Goal: Transaction & Acquisition: Purchase product/service

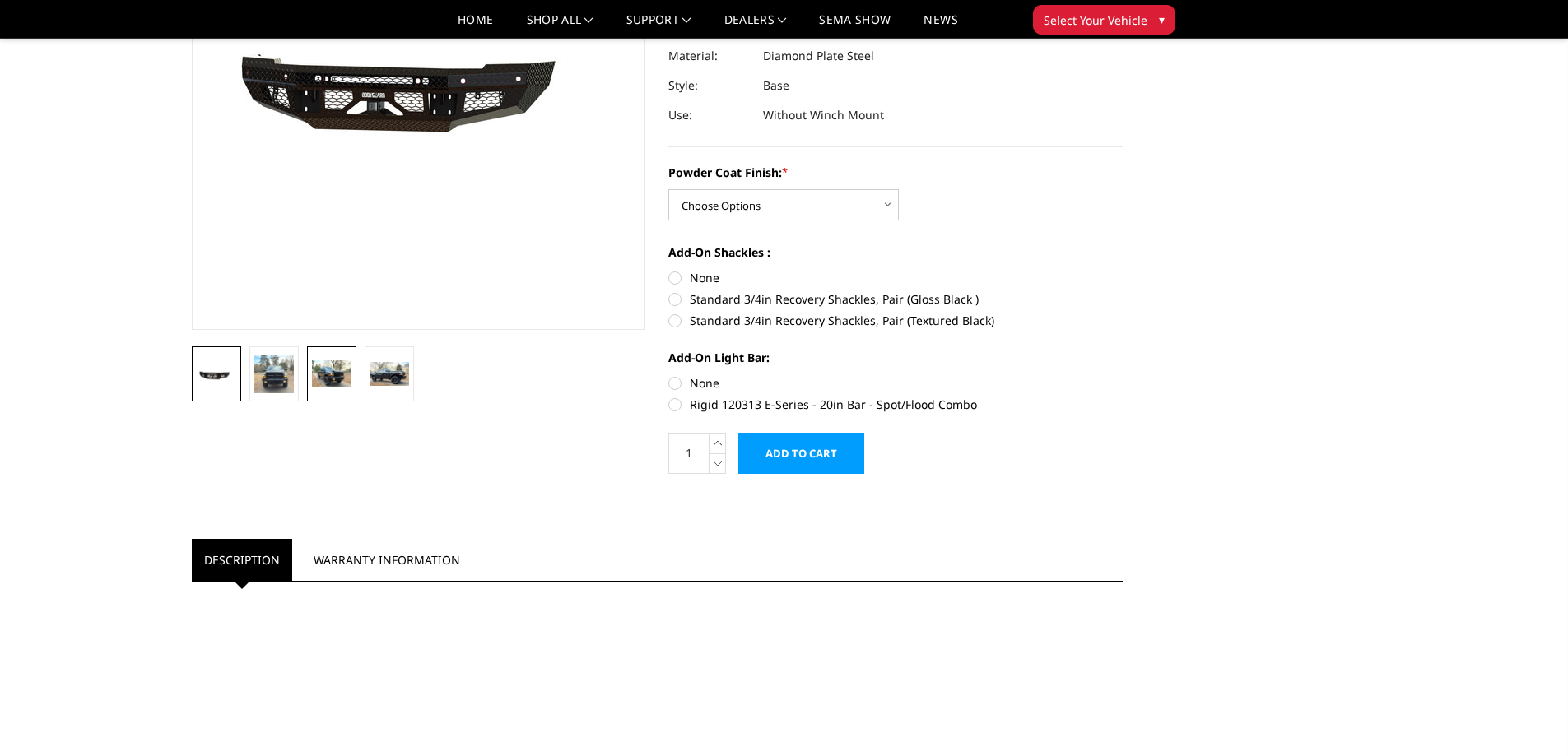
click at [351, 363] on img at bounding box center [331, 374] width 39 height 27
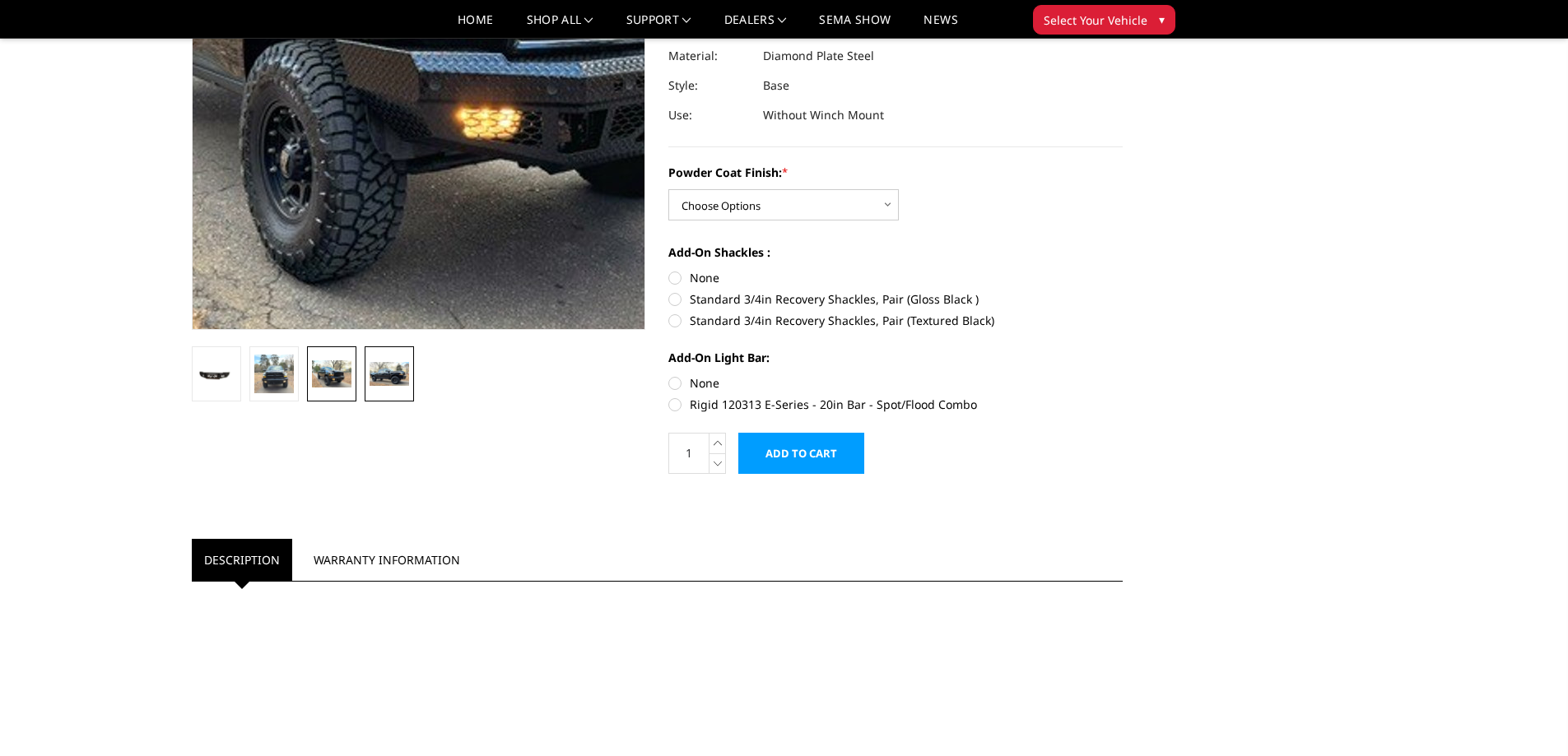
scroll to position [200, 0]
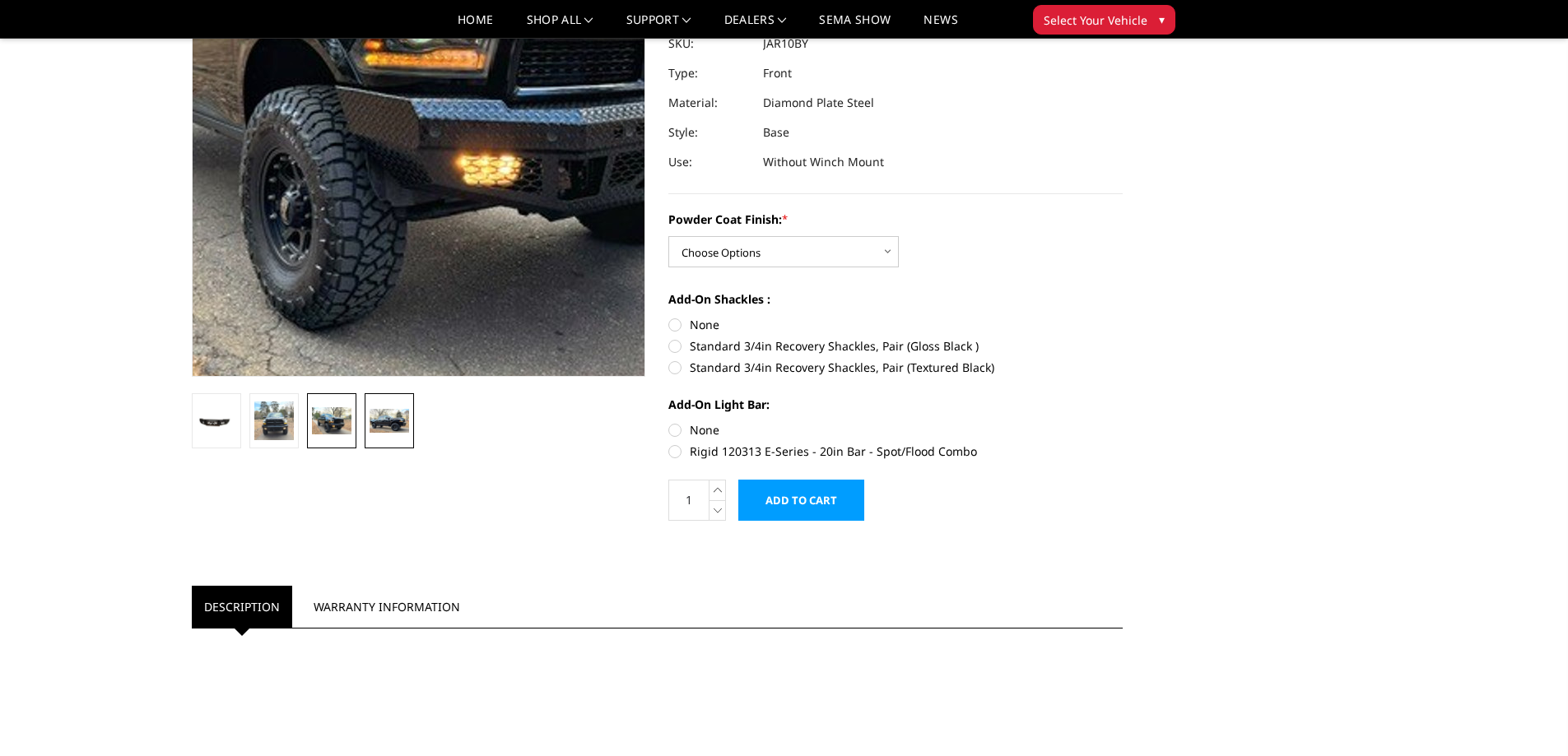
click at [406, 369] on img at bounding box center [434, 26] width 1054 height 711
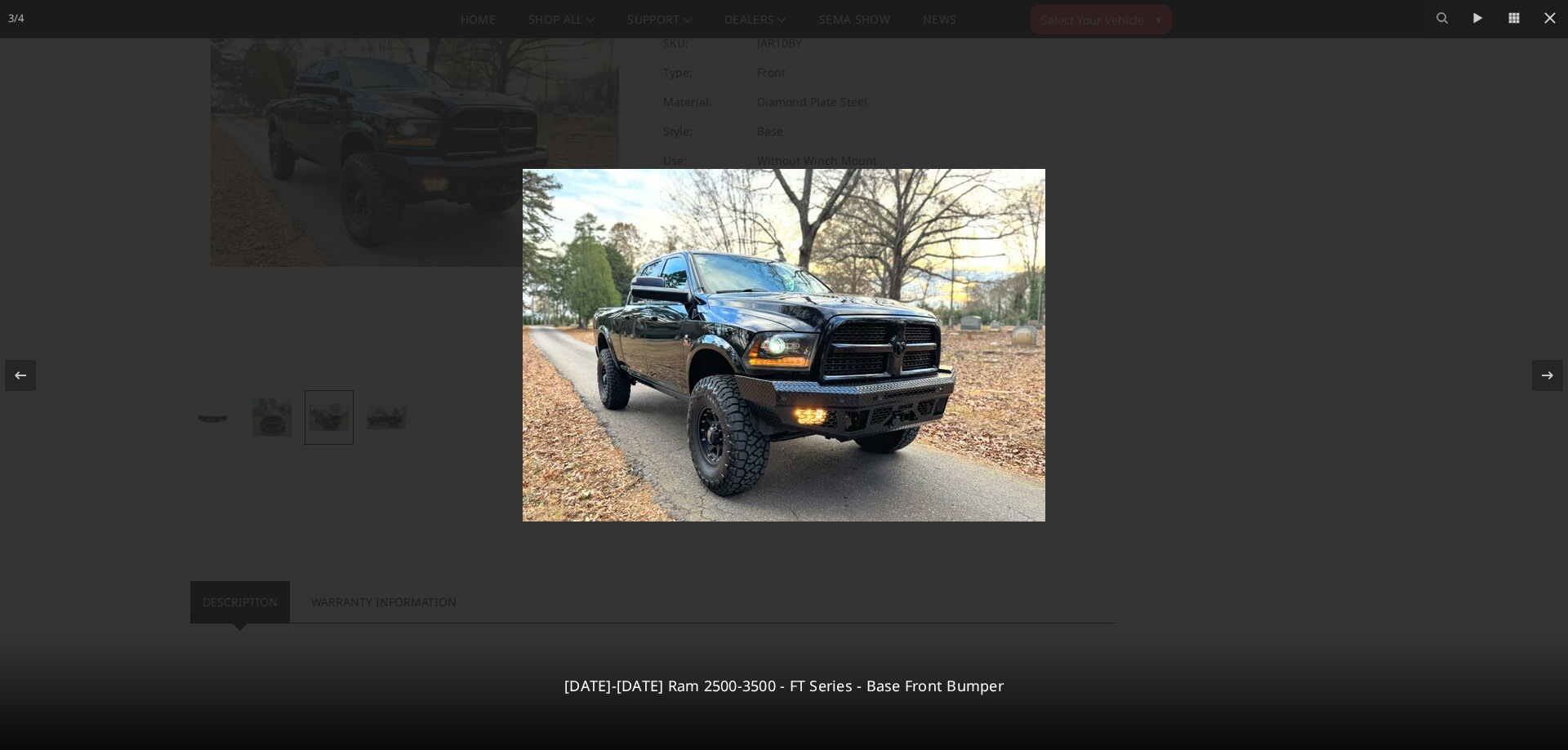
click at [1158, 458] on div at bounding box center [784, 375] width 1568 height 750
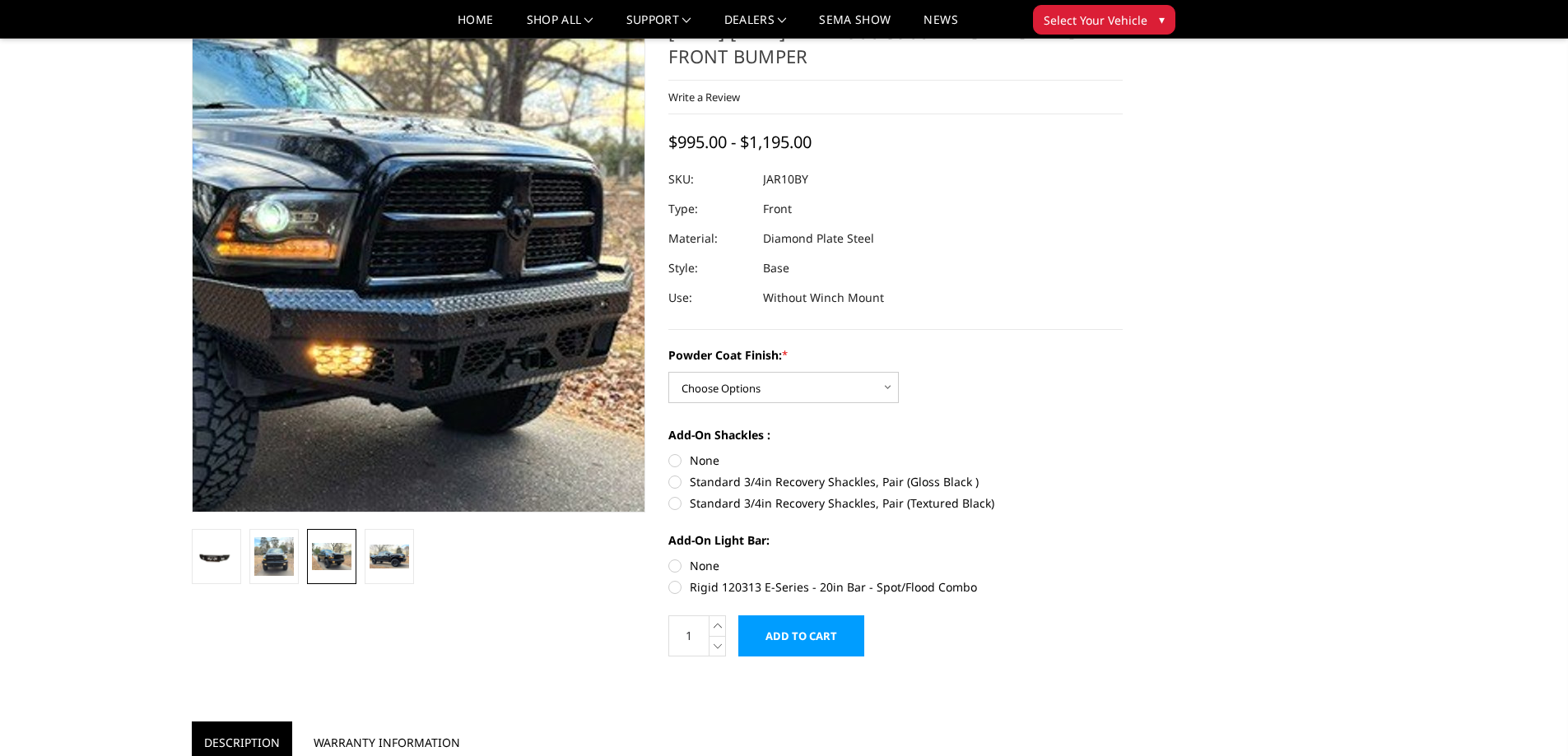
scroll to position [35, 0]
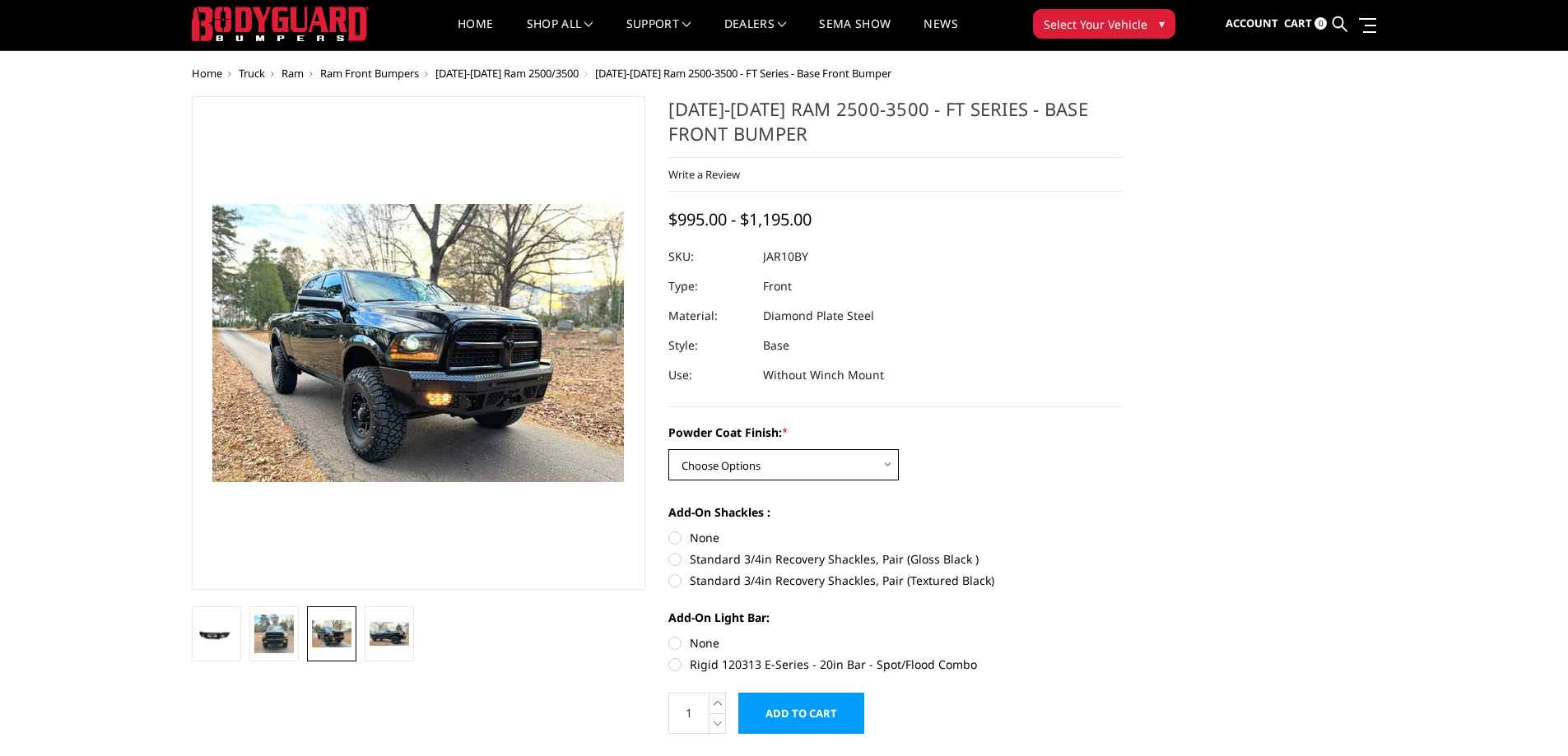
click at [778, 464] on select "Choose Options Bare Metal Gloss Black Powder Coat Textured Black Powder Coat" at bounding box center [784, 464] width 231 height 31
select select "3371"
click at [669, 449] on select "Choose Options Bare Metal Gloss Black Powder Coat Textured Black Powder Coat" at bounding box center [784, 464] width 231 height 31
click at [268, 635] on img at bounding box center [274, 634] width 39 height 39
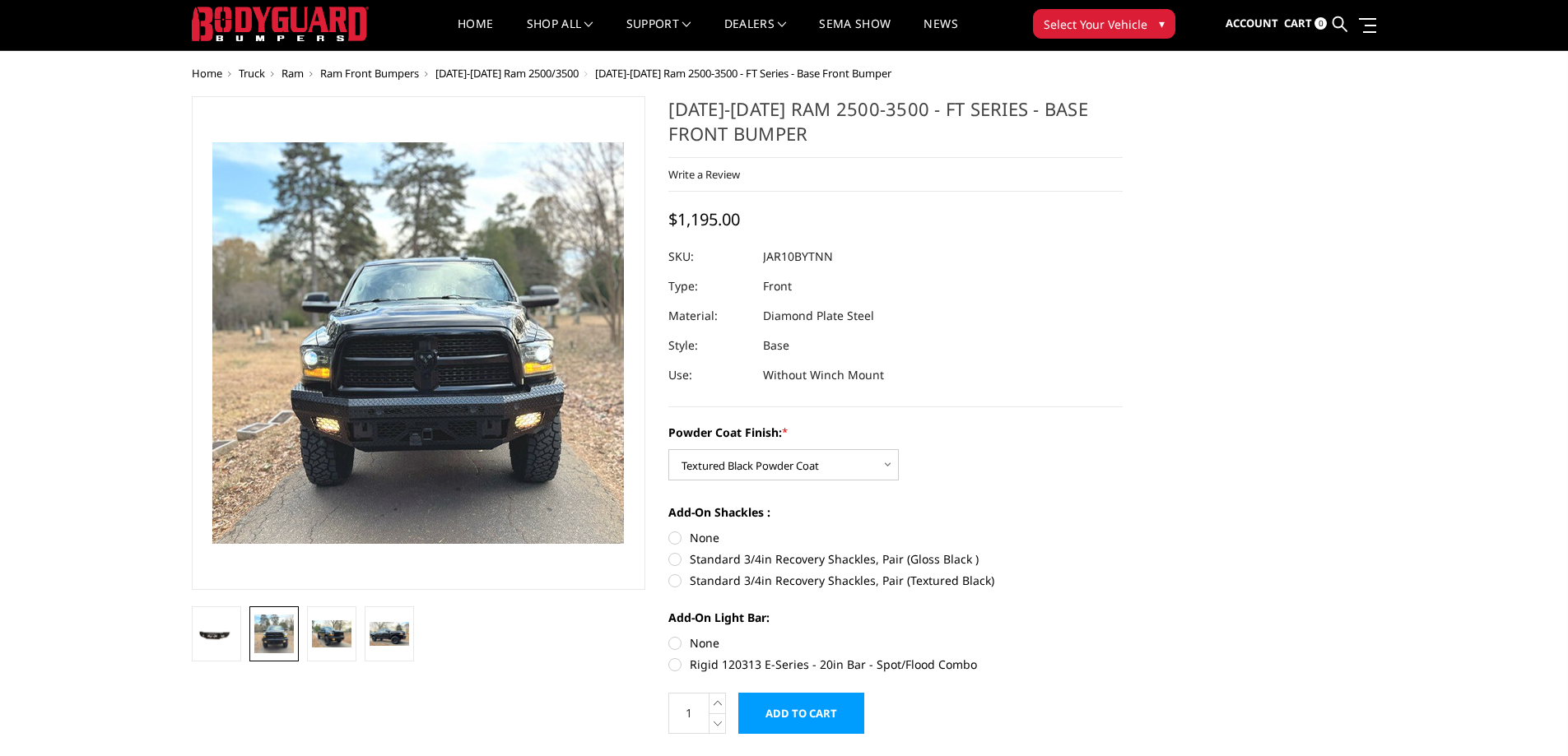
click at [540, 384] on img at bounding box center [418, 342] width 411 height 401
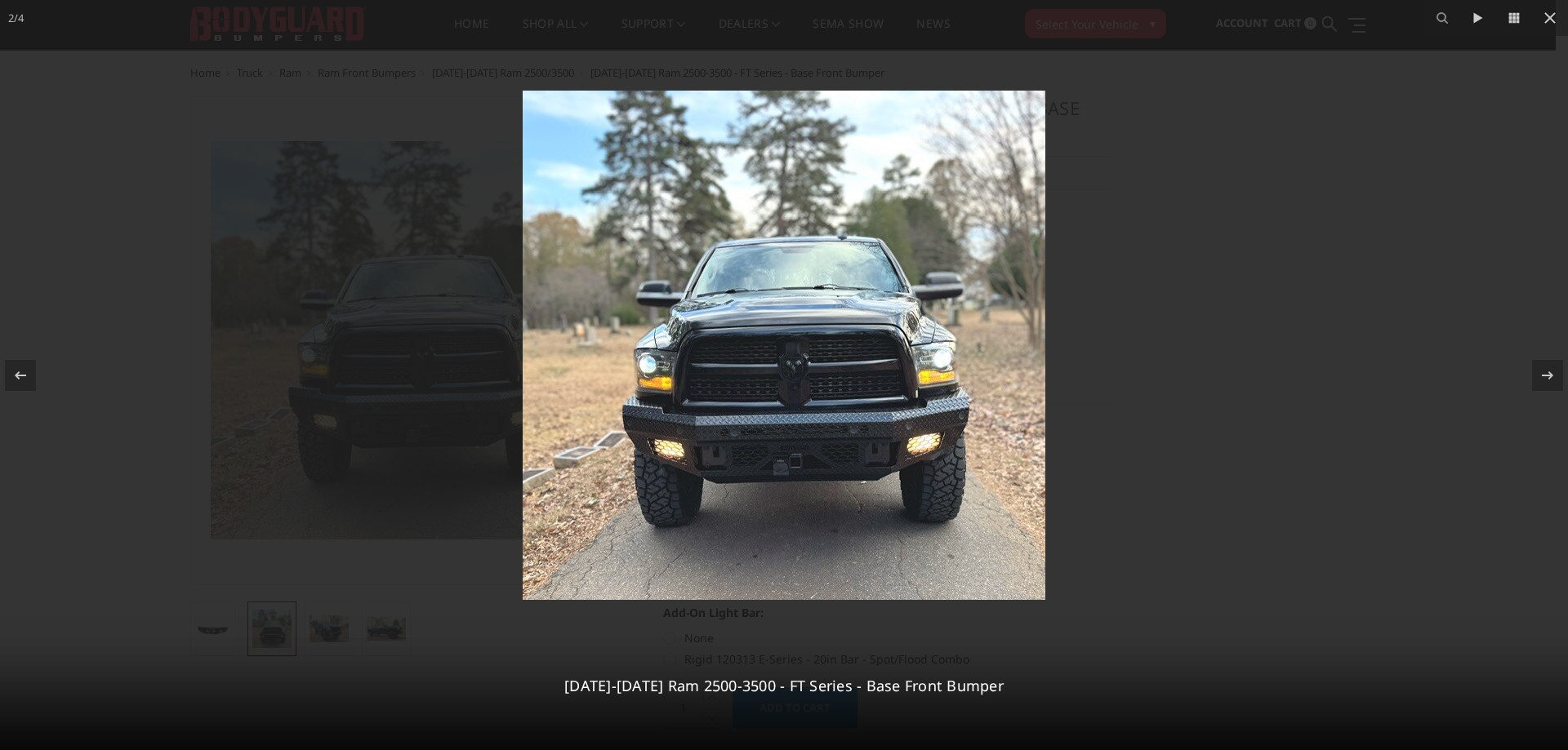
click at [1307, 378] on div at bounding box center [784, 375] width 1568 height 750
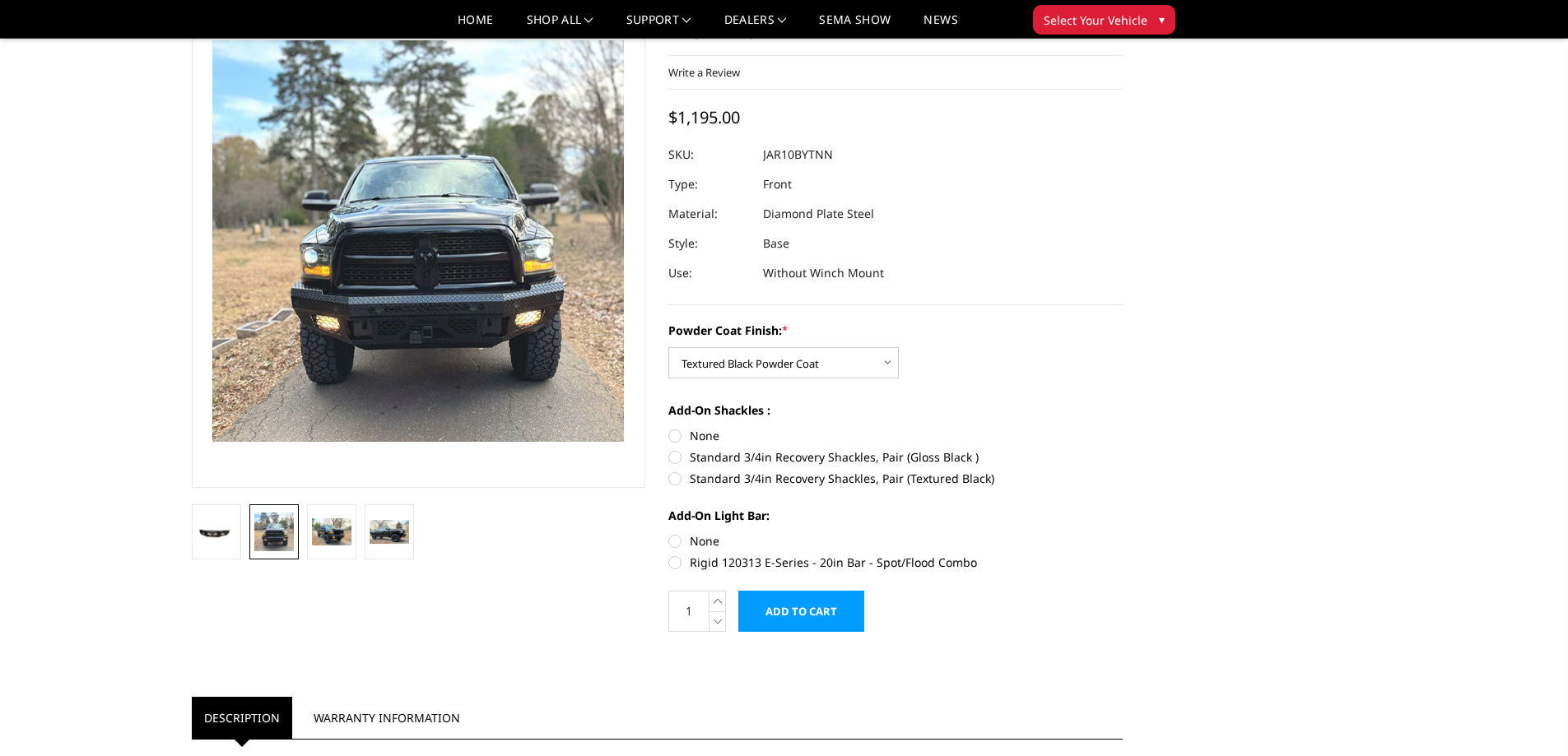
scroll to position [117, 0]
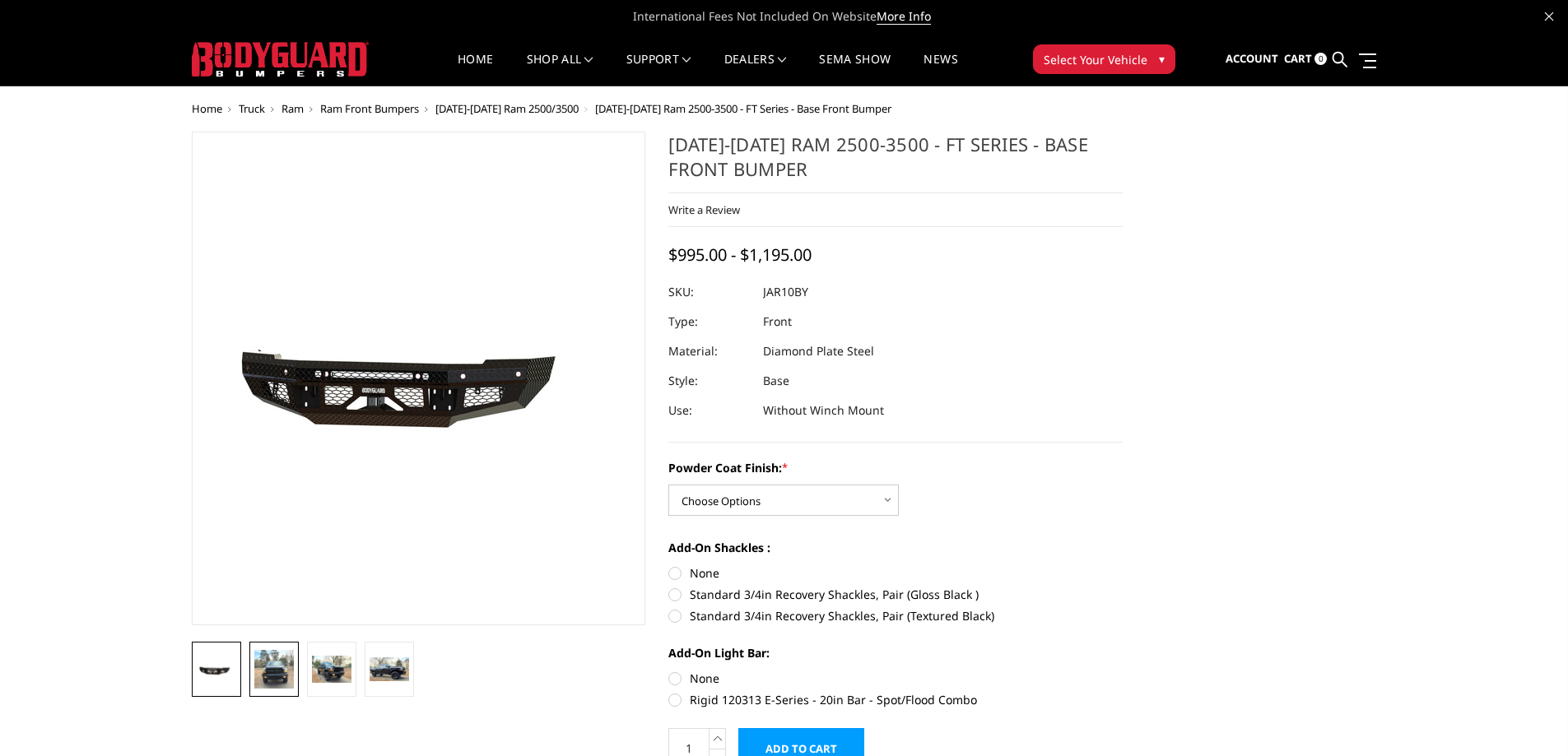
drag, startPoint x: 315, startPoint y: 664, endPoint x: 281, endPoint y: 664, distance: 34.0
click at [312, 664] on img at bounding box center [331, 669] width 39 height 27
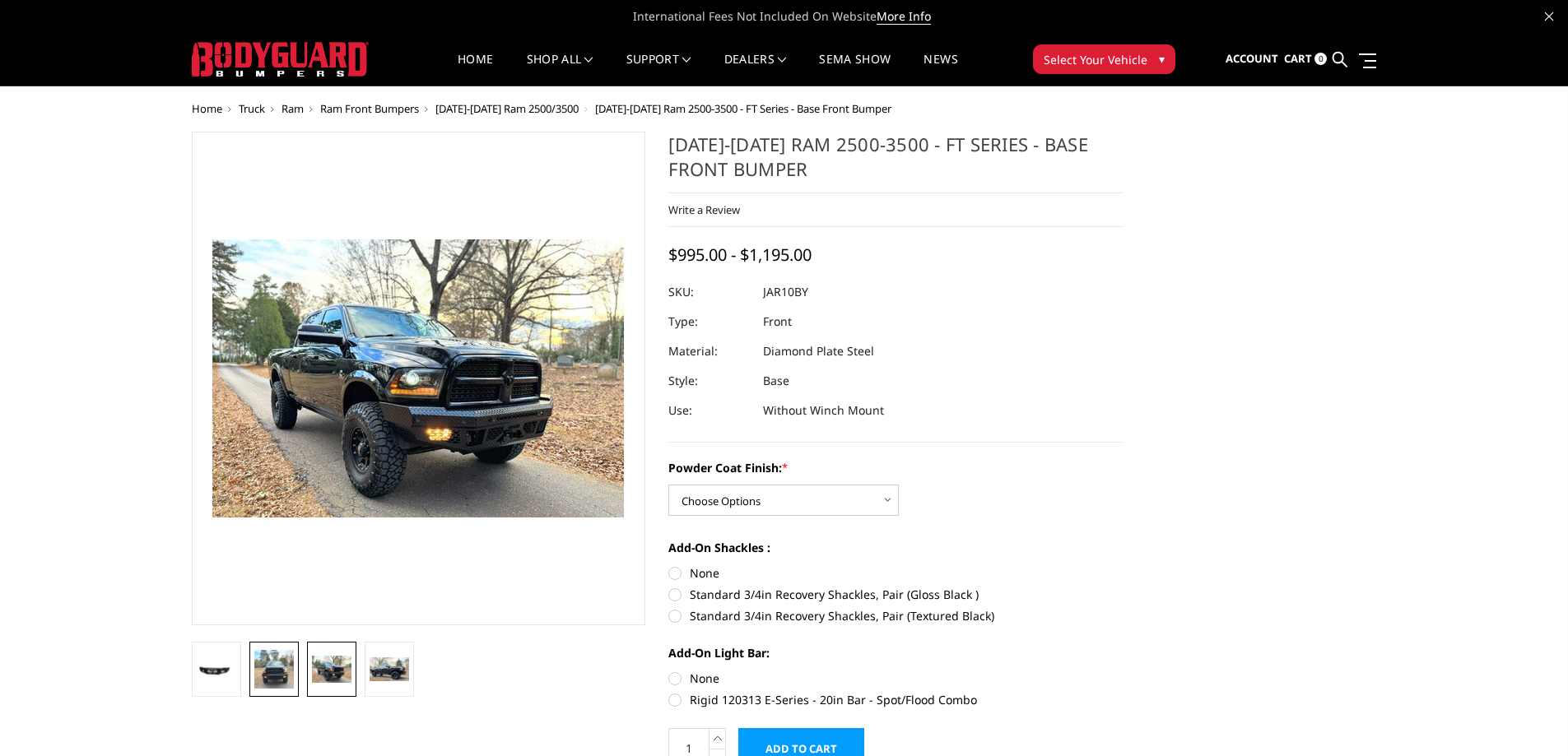
click at [280, 668] on img at bounding box center [274, 669] width 39 height 39
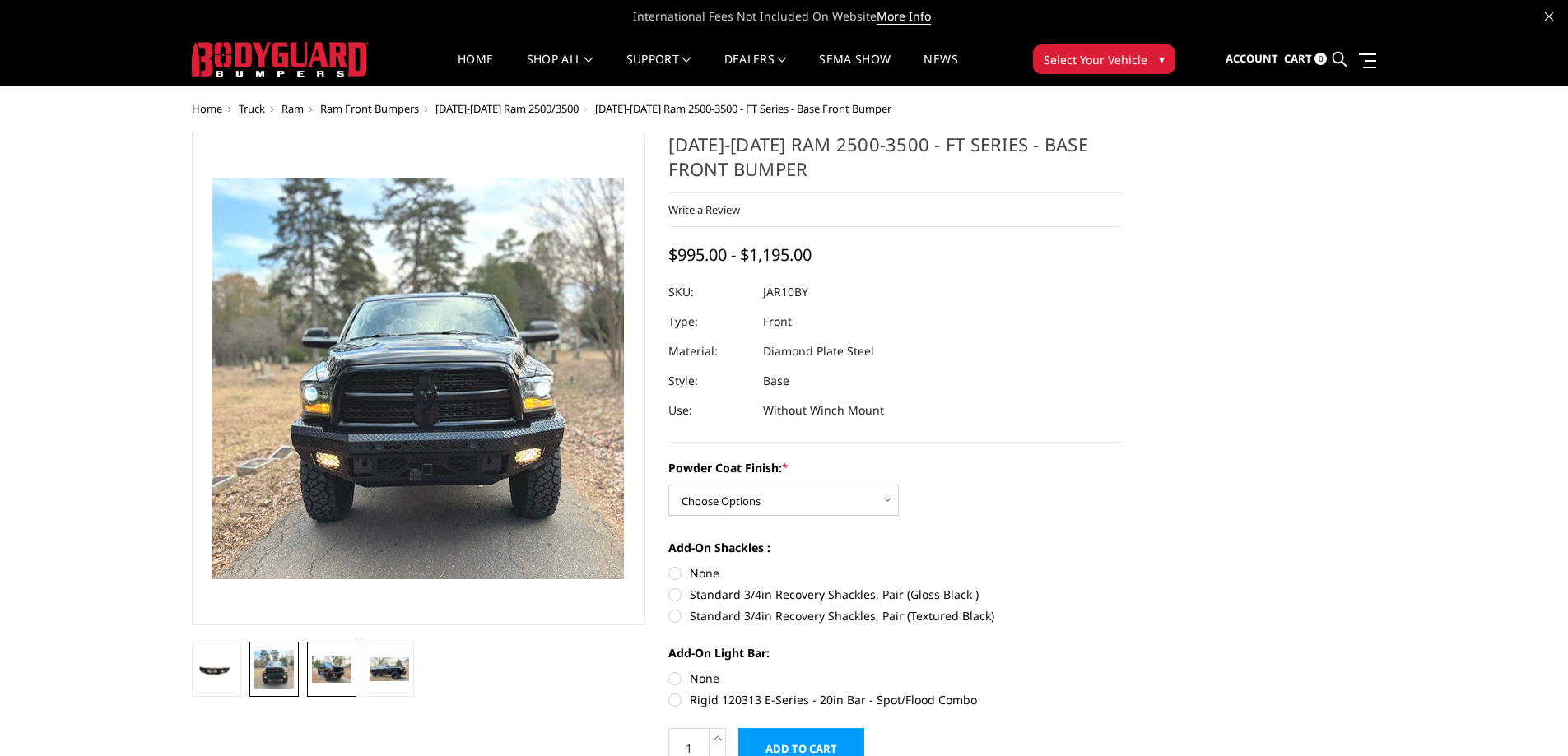
click at [309, 672] on link at bounding box center [332, 669] width 50 height 55
